Goal: Information Seeking & Learning: Learn about a topic

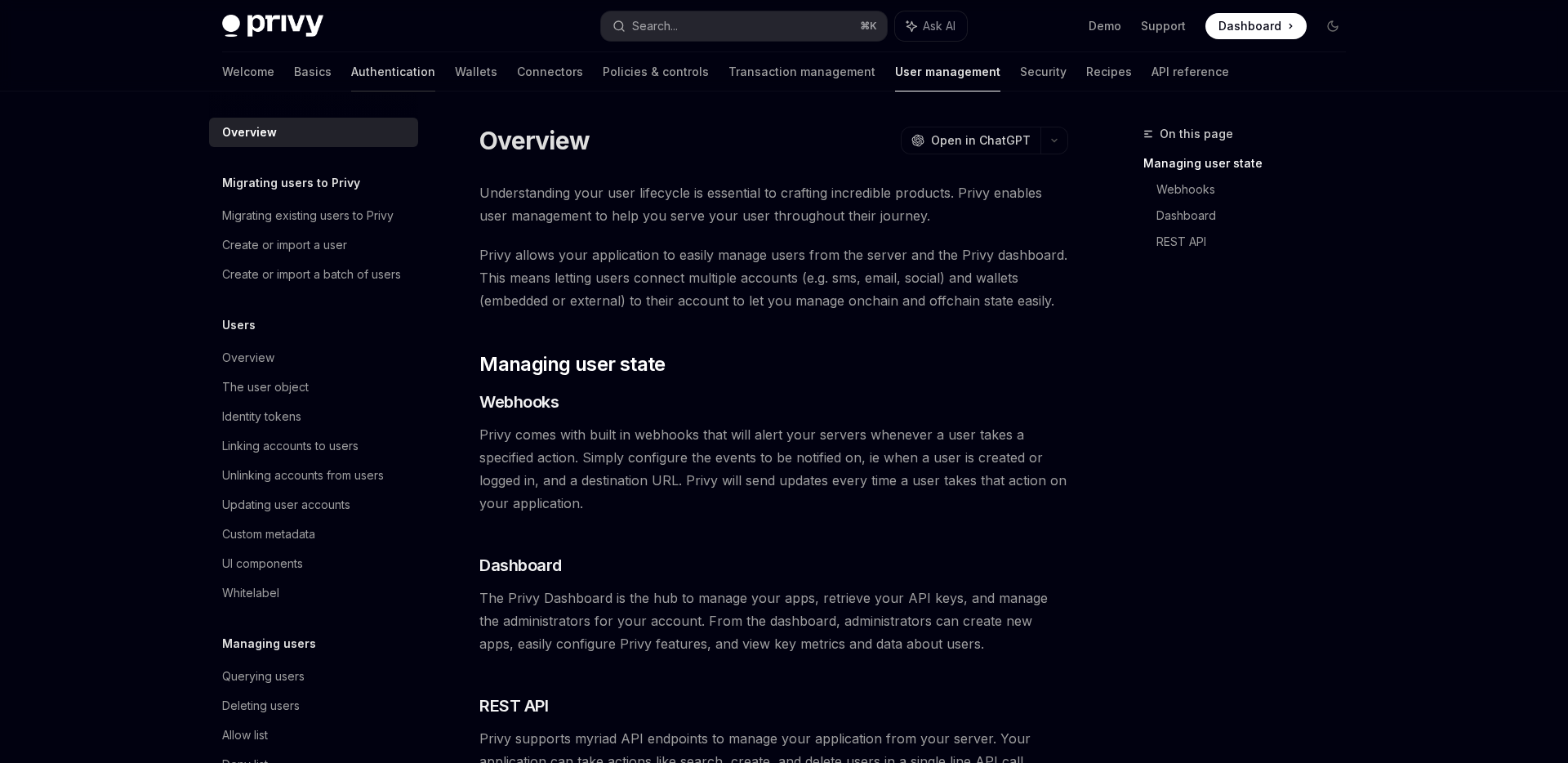
click at [352, 66] on link "Authentication" at bounding box center [393, 72] width 84 height 39
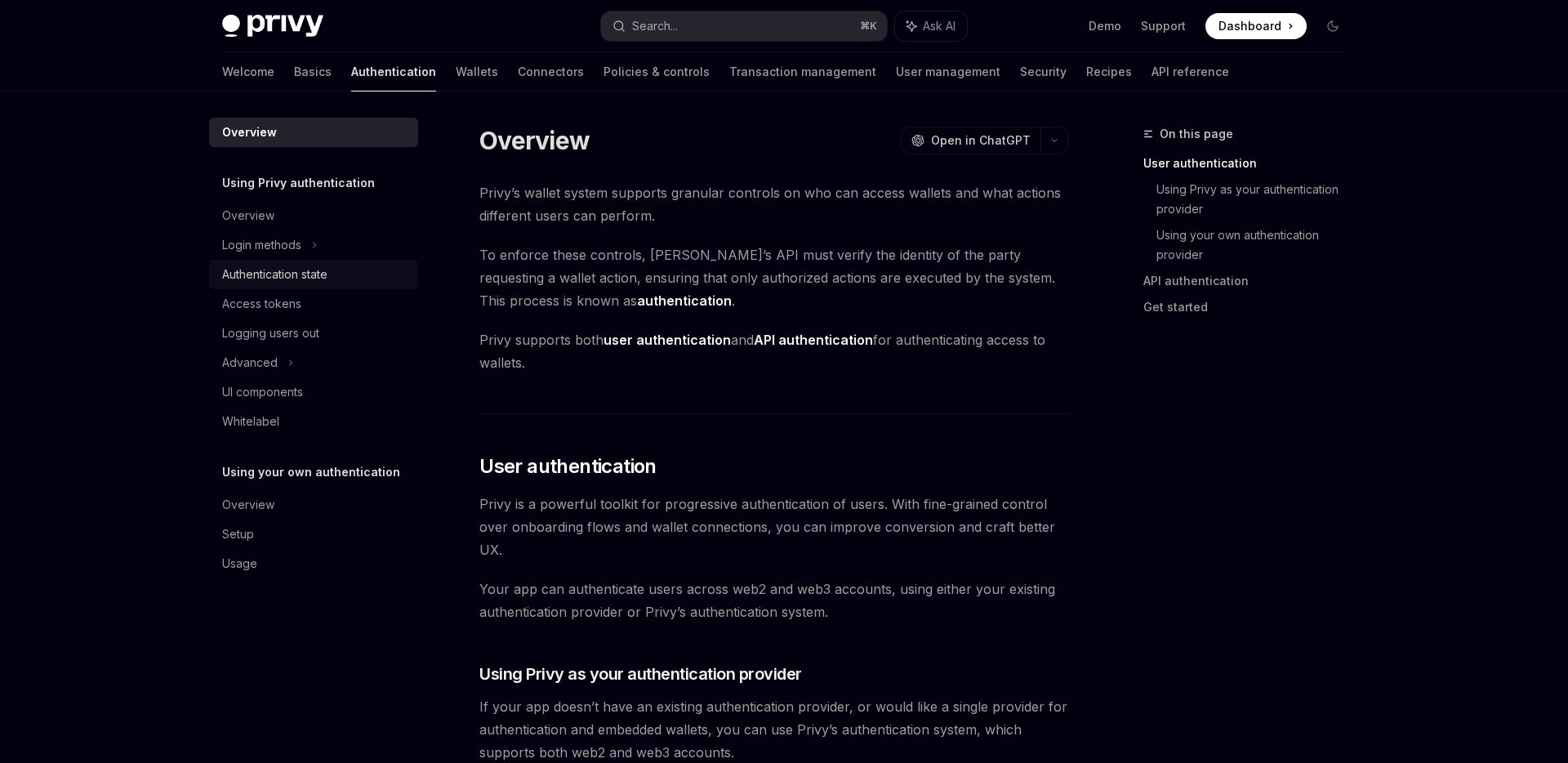
click at [273, 271] on div "Authentication state" at bounding box center [274, 274] width 106 height 20
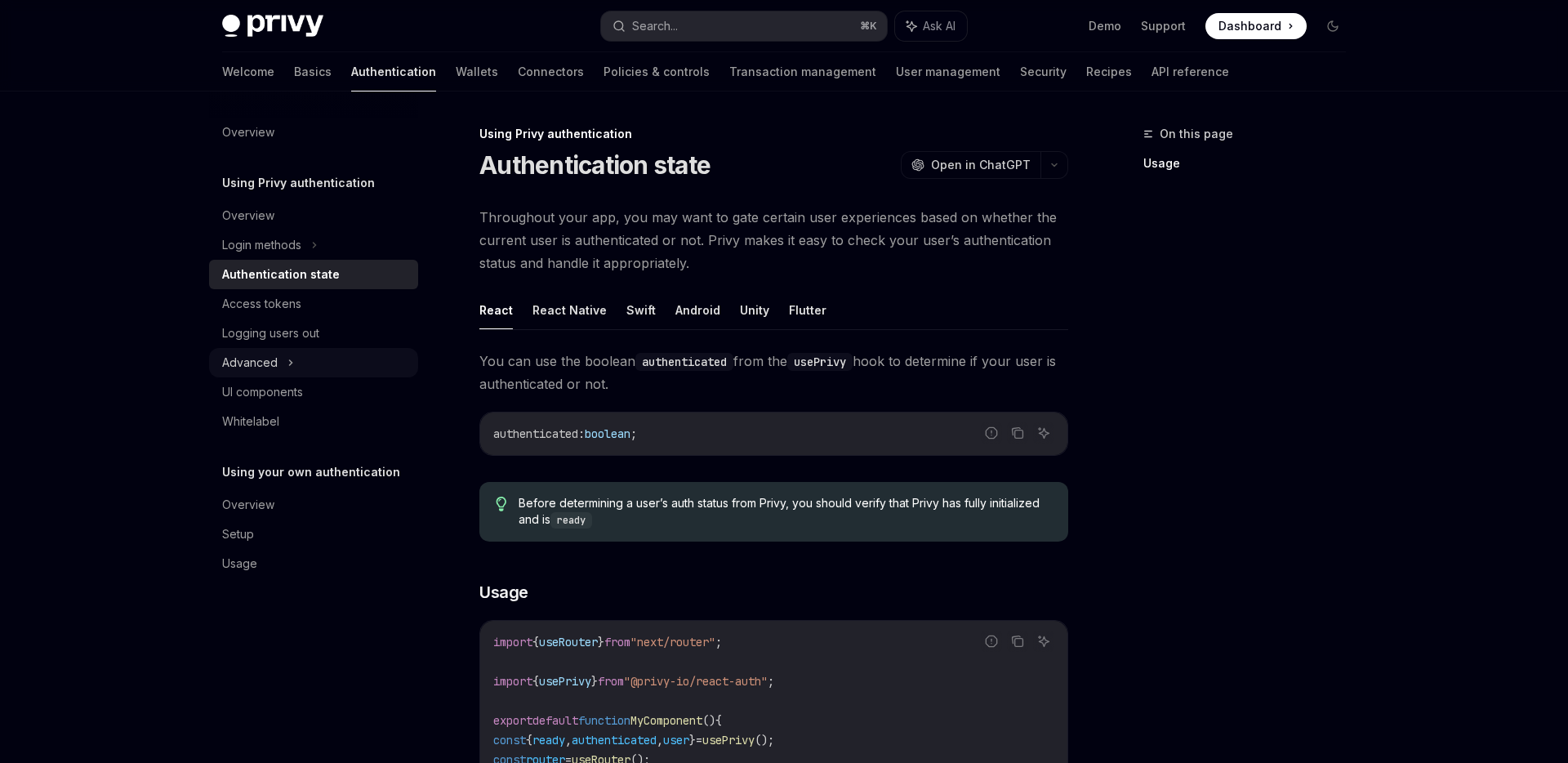
click at [281, 361] on div "Advanced" at bounding box center [313, 362] width 209 height 29
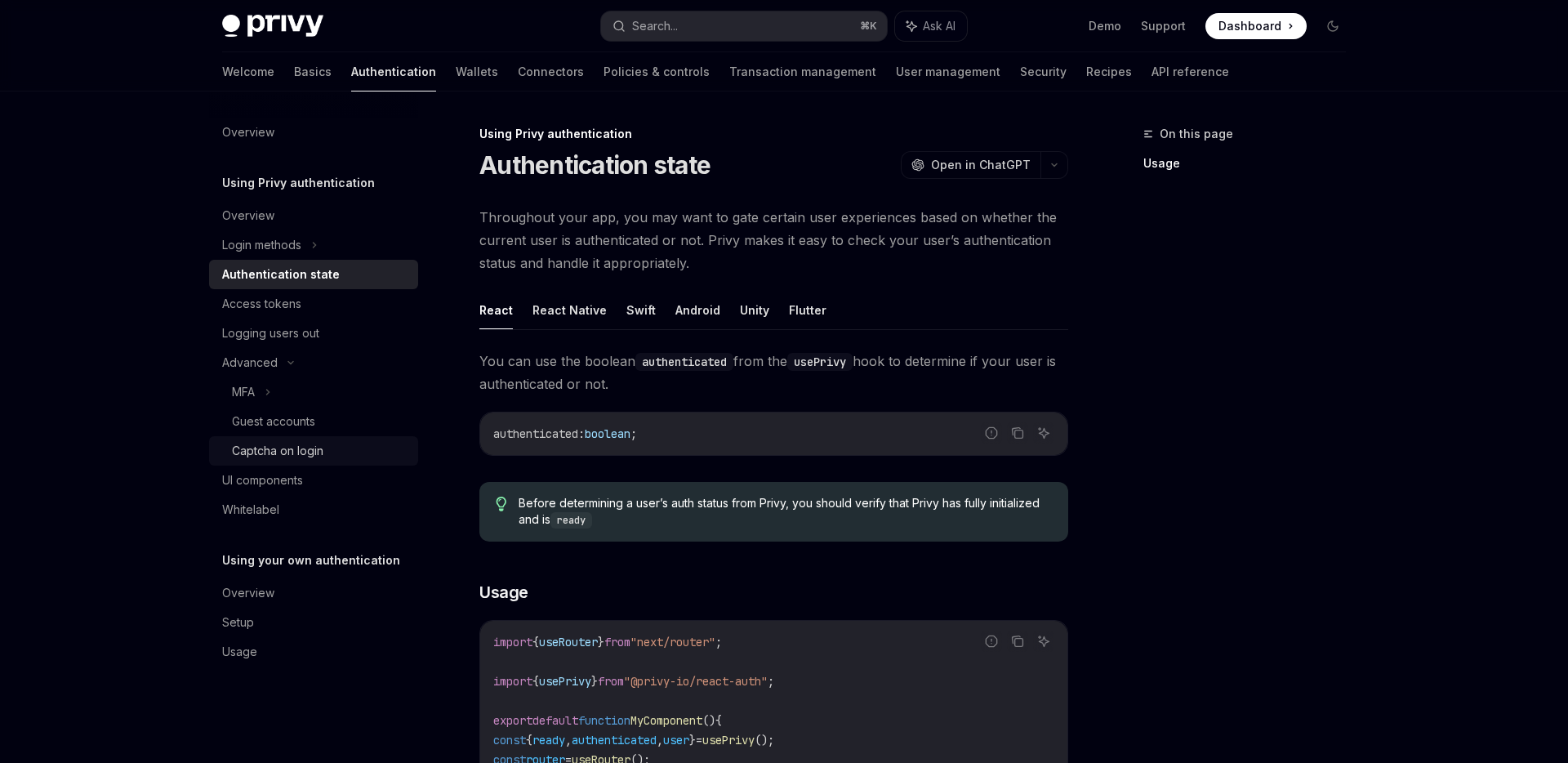
click at [352, 449] on div "Captcha on login" at bounding box center [320, 451] width 177 height 20
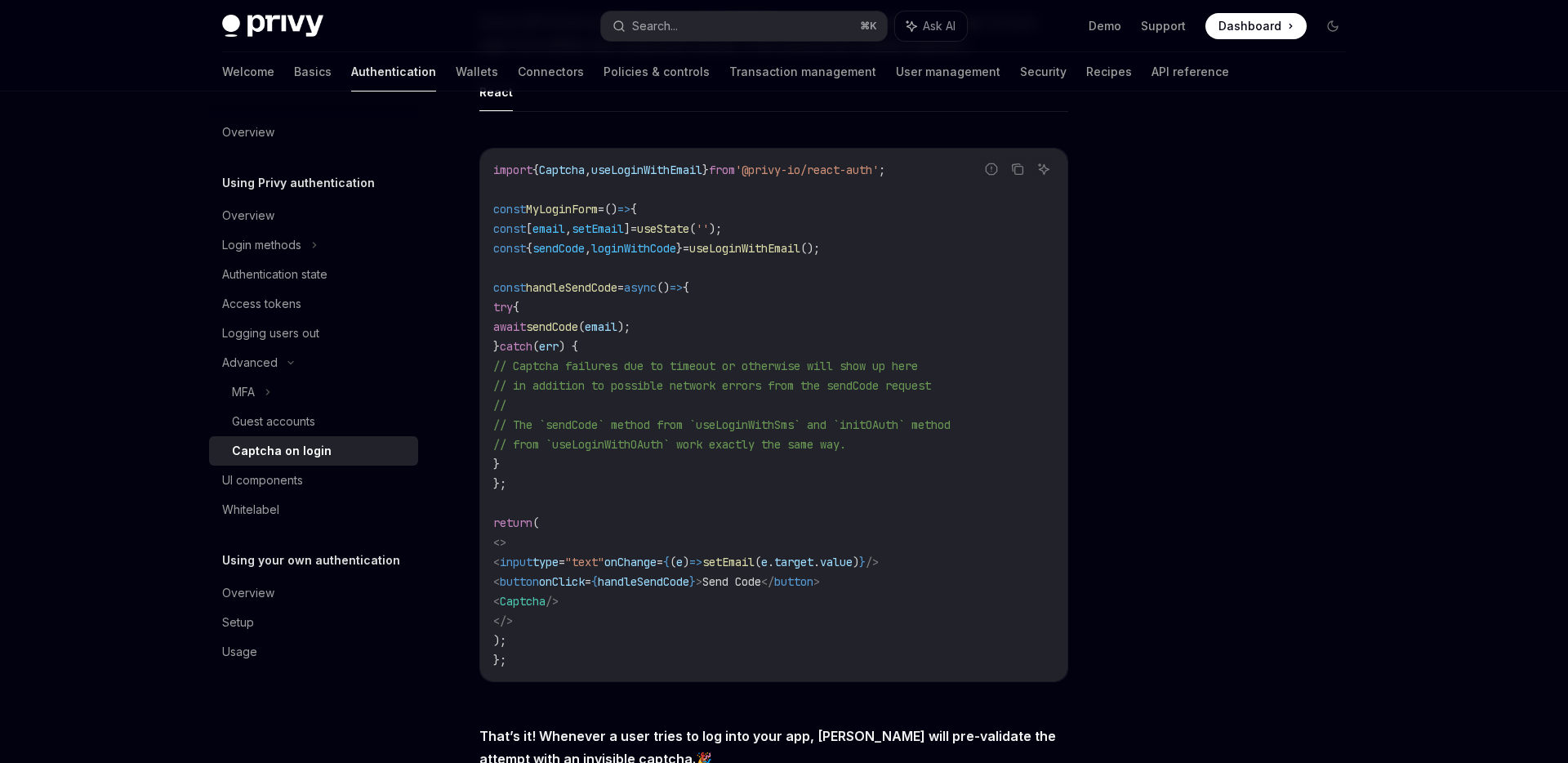
scroll to position [294, 0]
click at [306, 482] on div "UI components" at bounding box center [315, 481] width 186 height 20
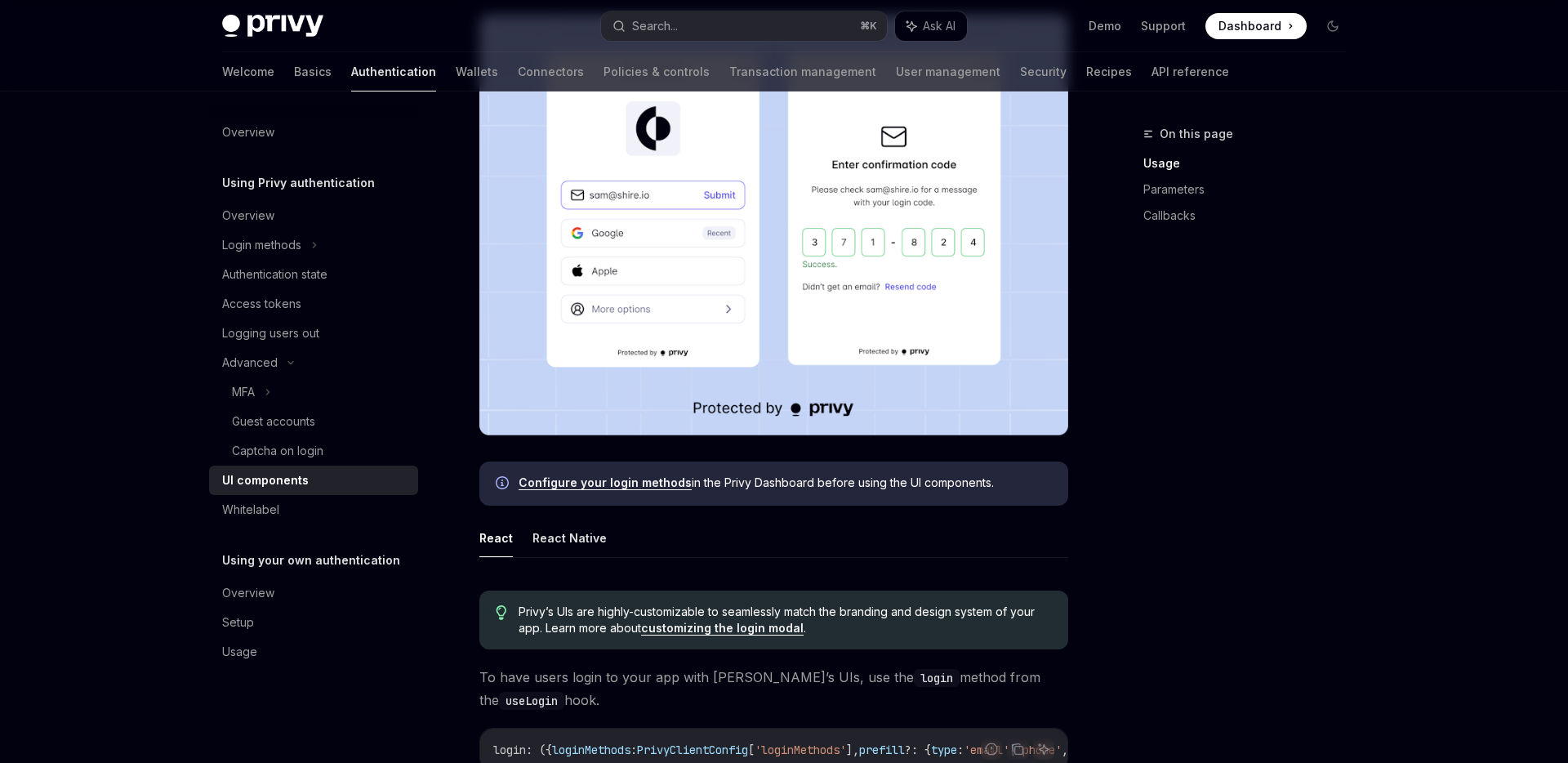
scroll to position [393, 0]
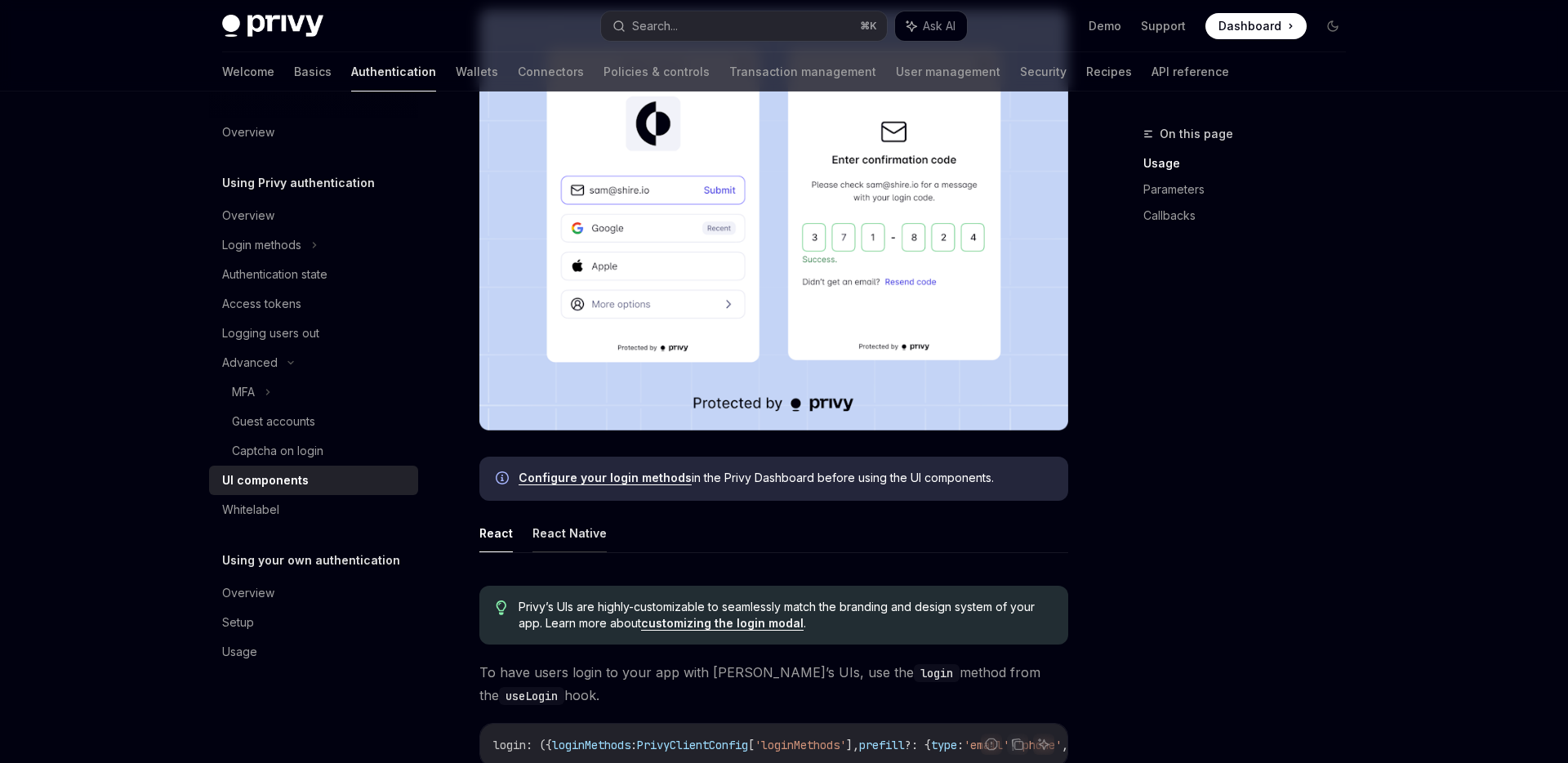
click at [583, 545] on button "React Native" at bounding box center [570, 533] width 75 height 38
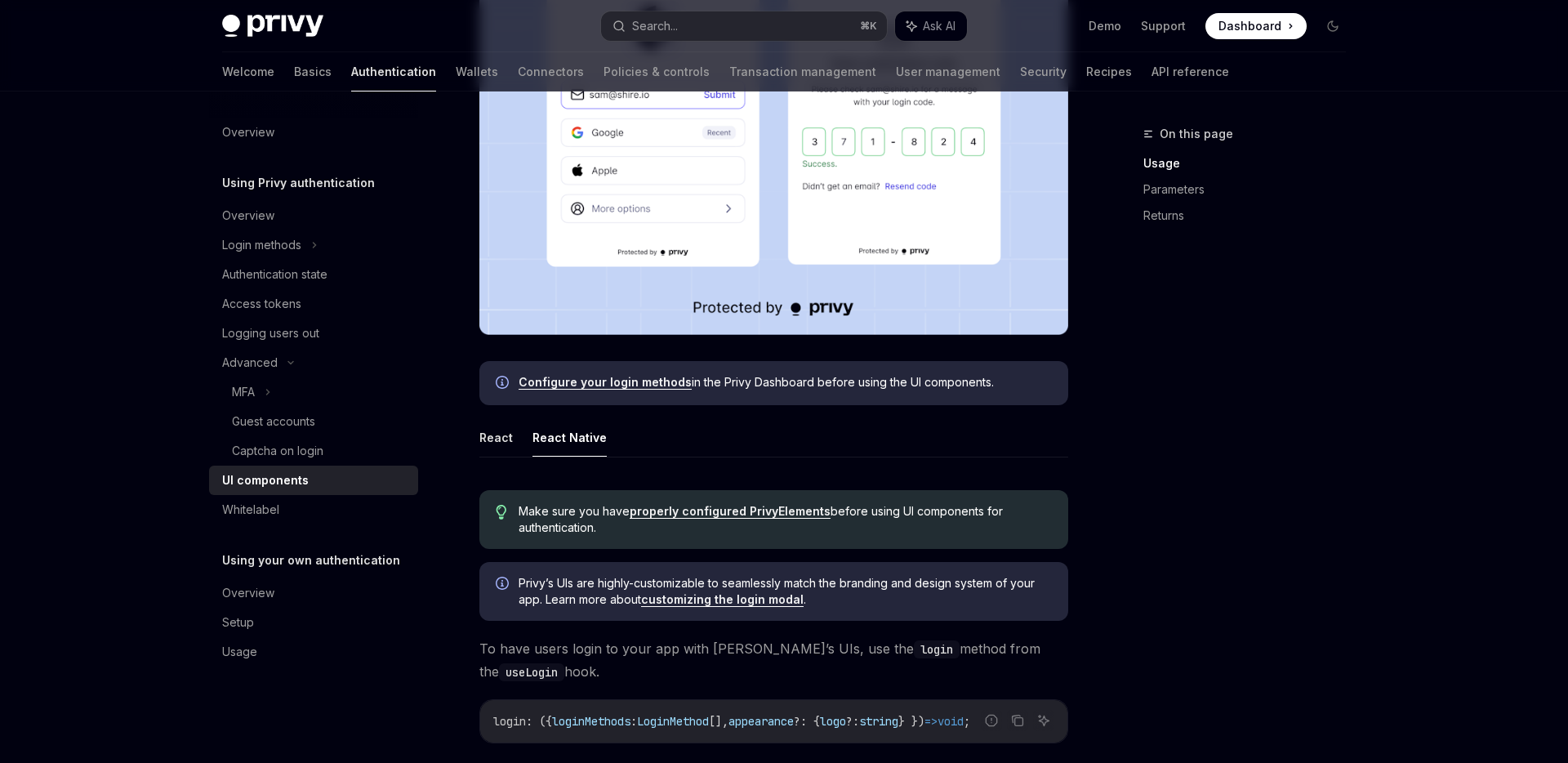
scroll to position [505, 0]
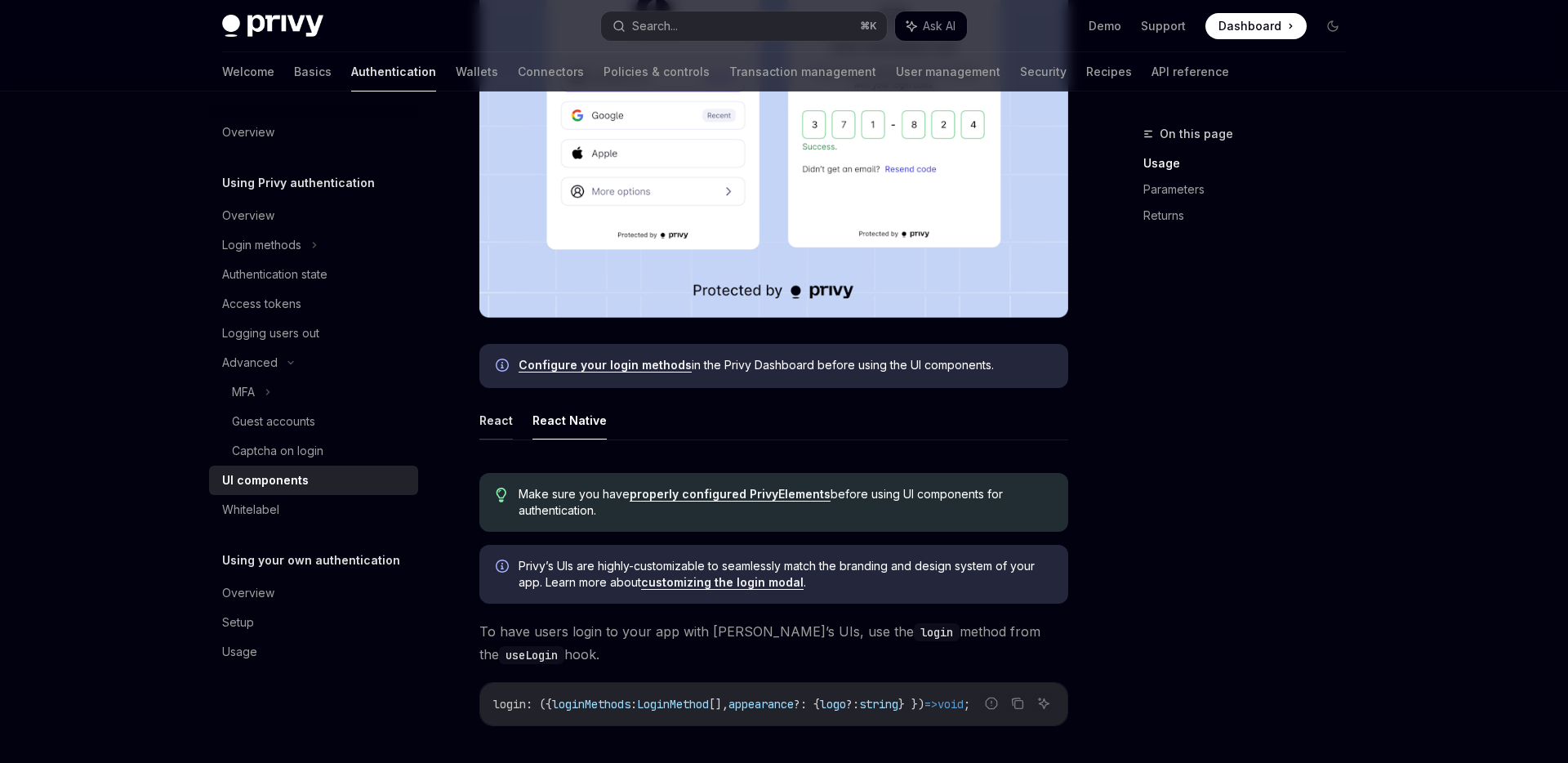
click at [498, 417] on button "React" at bounding box center [496, 420] width 34 height 38
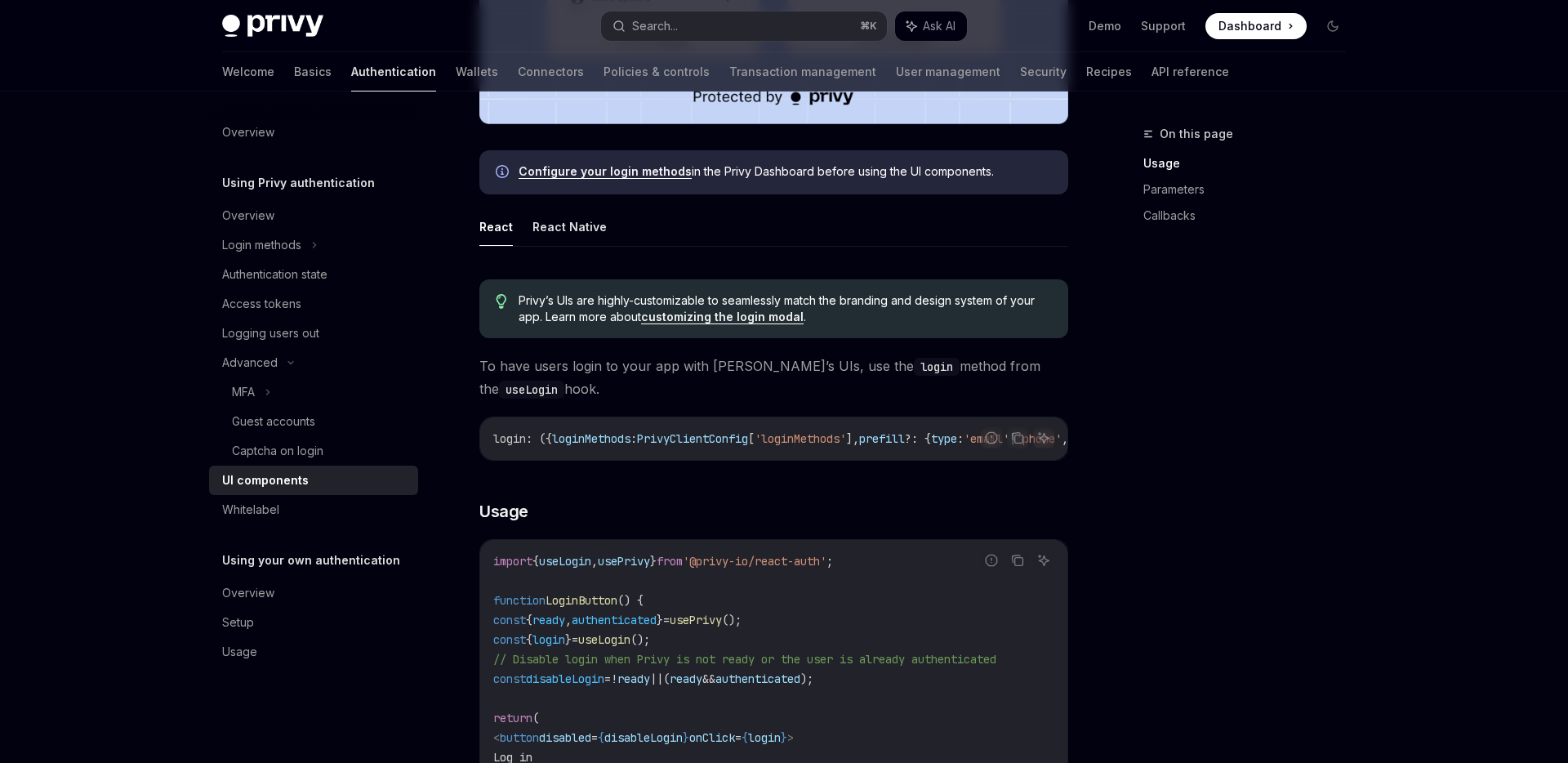
scroll to position [701, 0]
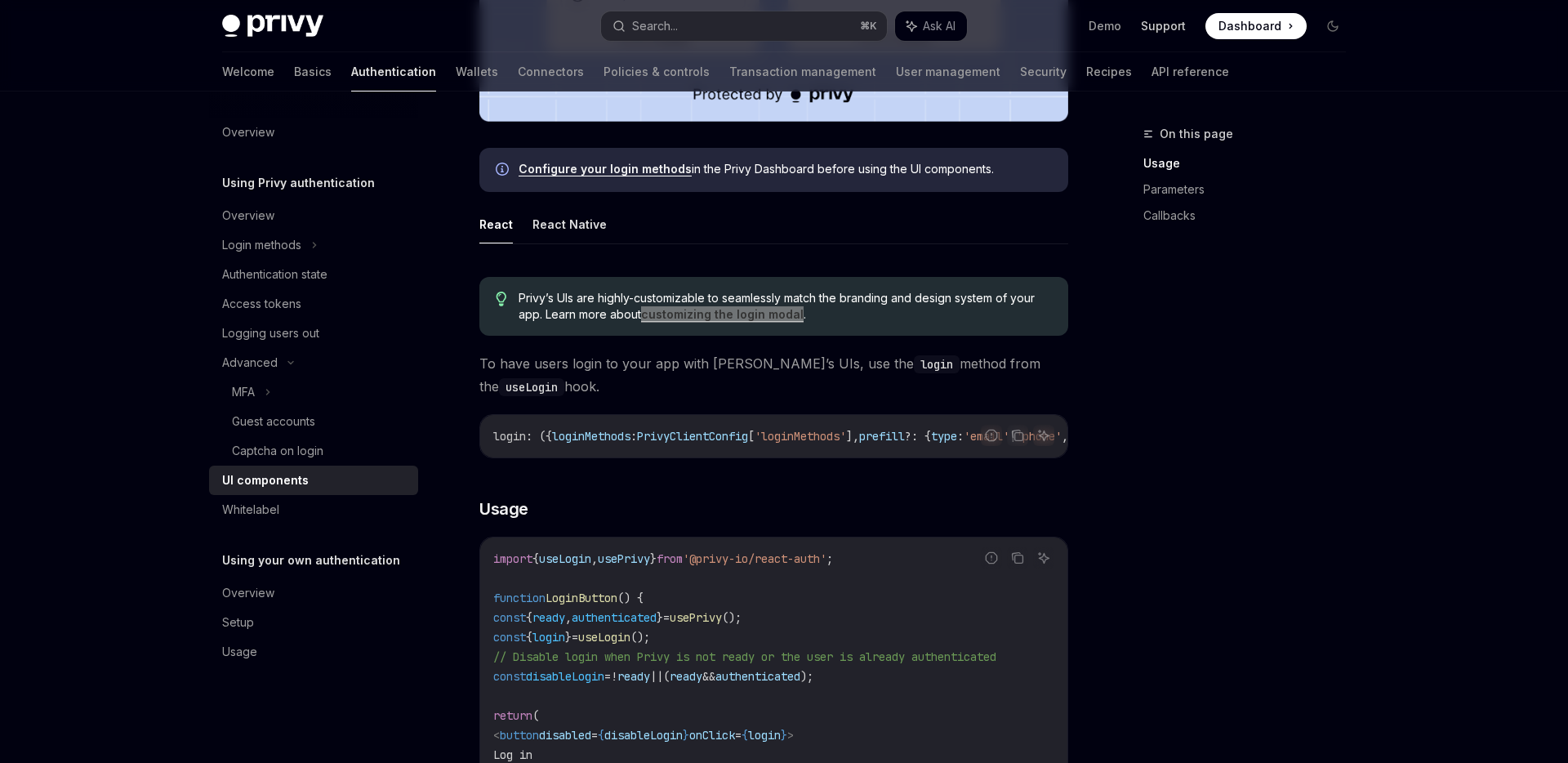
type textarea "*"
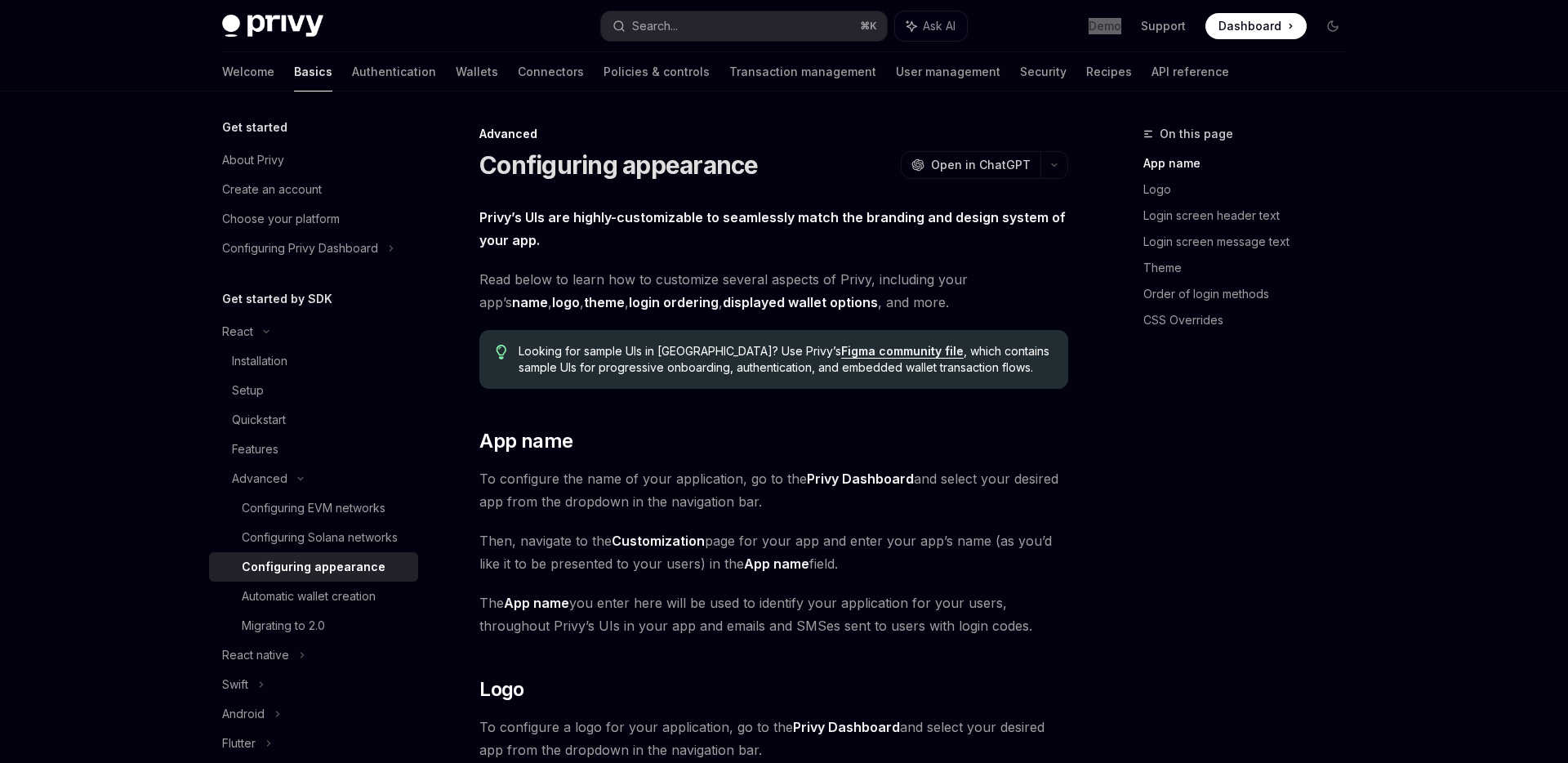
type textarea "*"
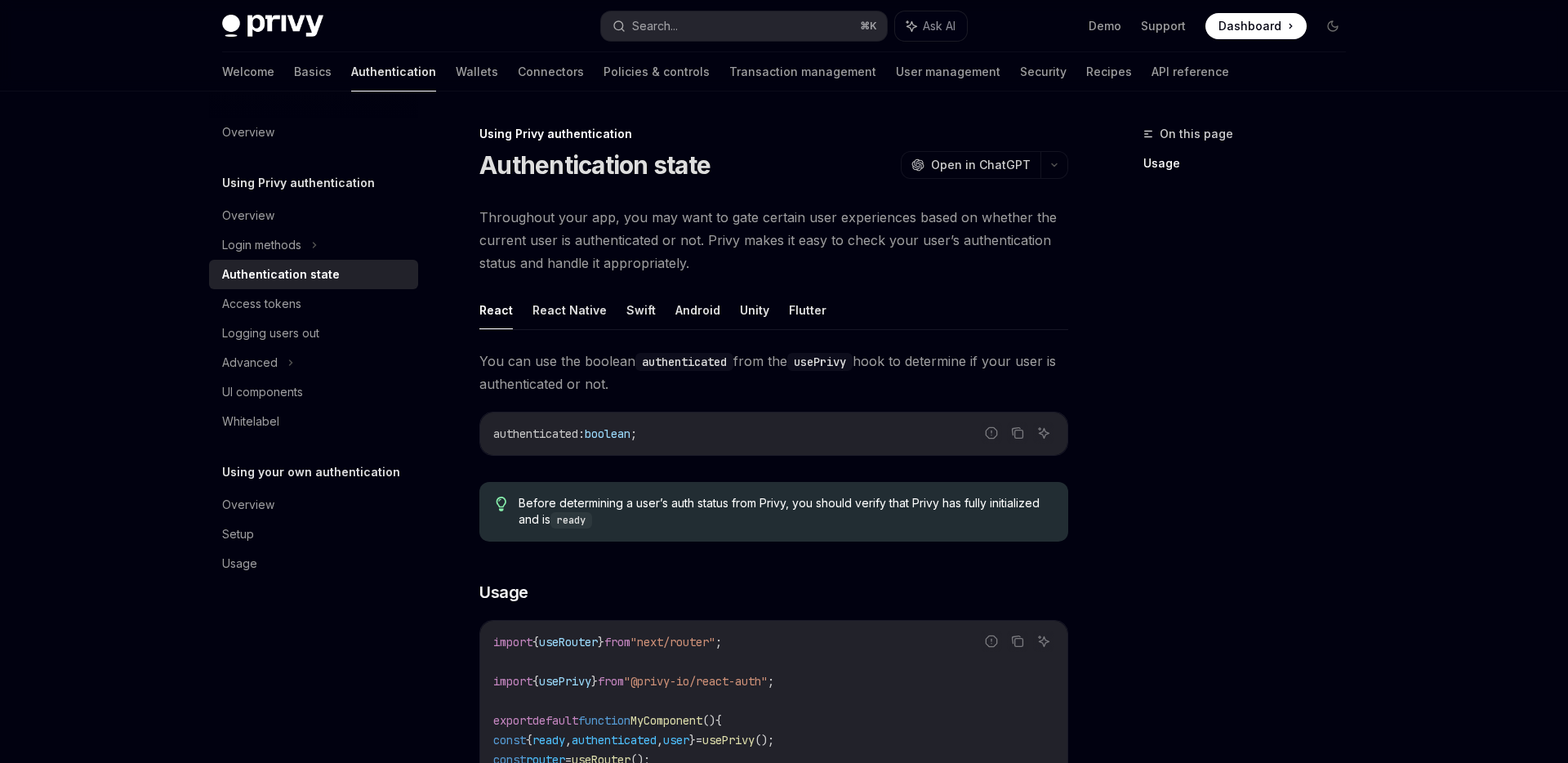
type textarea "*"
